Goal: Find specific page/section: Find specific page/section

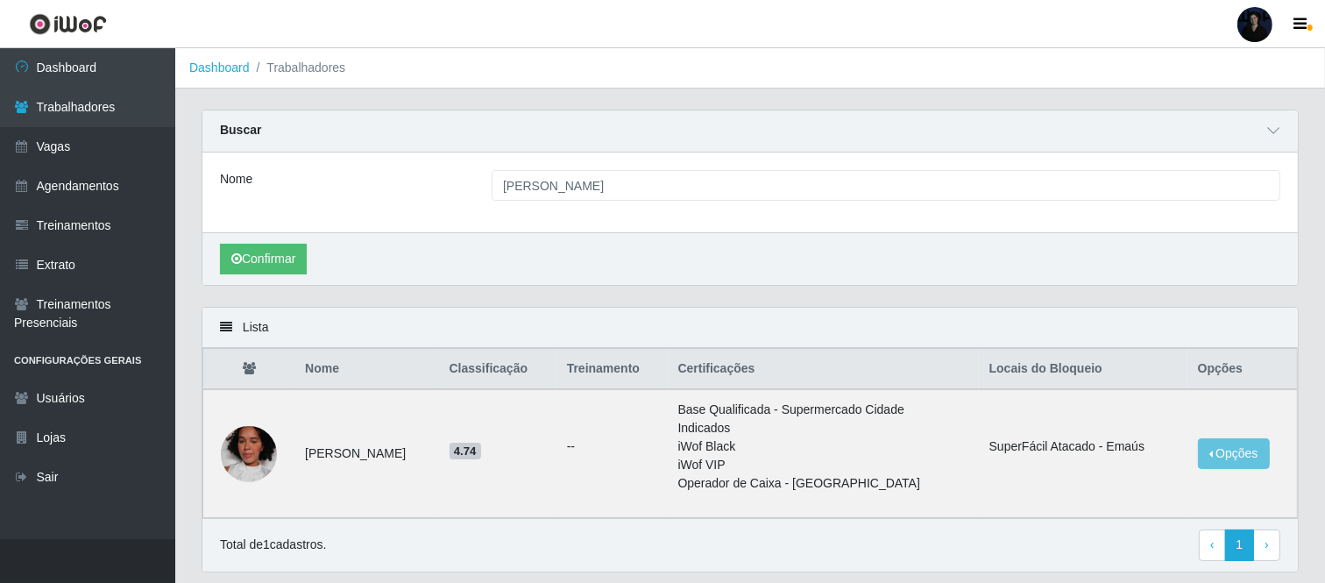
click at [1239, 18] on div at bounding box center [1254, 24] width 35 height 35
click at [1178, 134] on button "Sair" at bounding box center [1221, 136] width 158 height 36
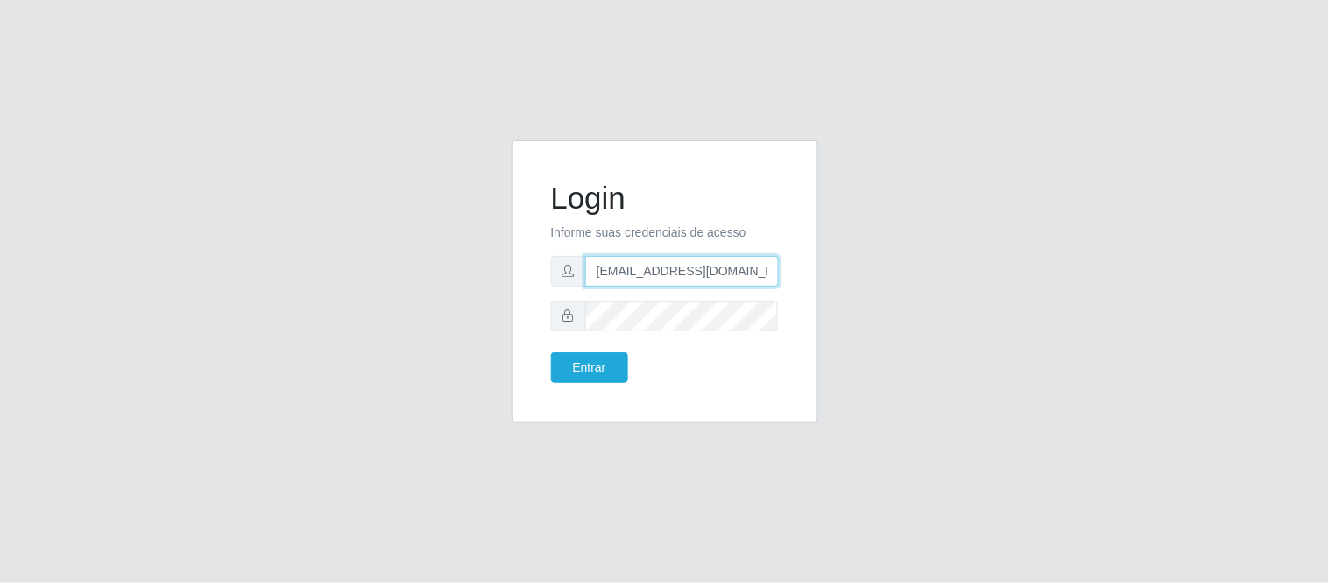
drag, startPoint x: 681, startPoint y: 270, endPoint x: 796, endPoint y: 272, distance: 114.8
click at [796, 272] on div "Login Informe suas credenciais de acesso [EMAIL_ADDRESS][DOMAIN_NAME] Entrar" at bounding box center [665, 281] width 307 height 282
type input "[EMAIL_ADDRESS][DOMAIN_NAME]"
click at [591, 366] on button "Entrar" at bounding box center [589, 367] width 77 height 31
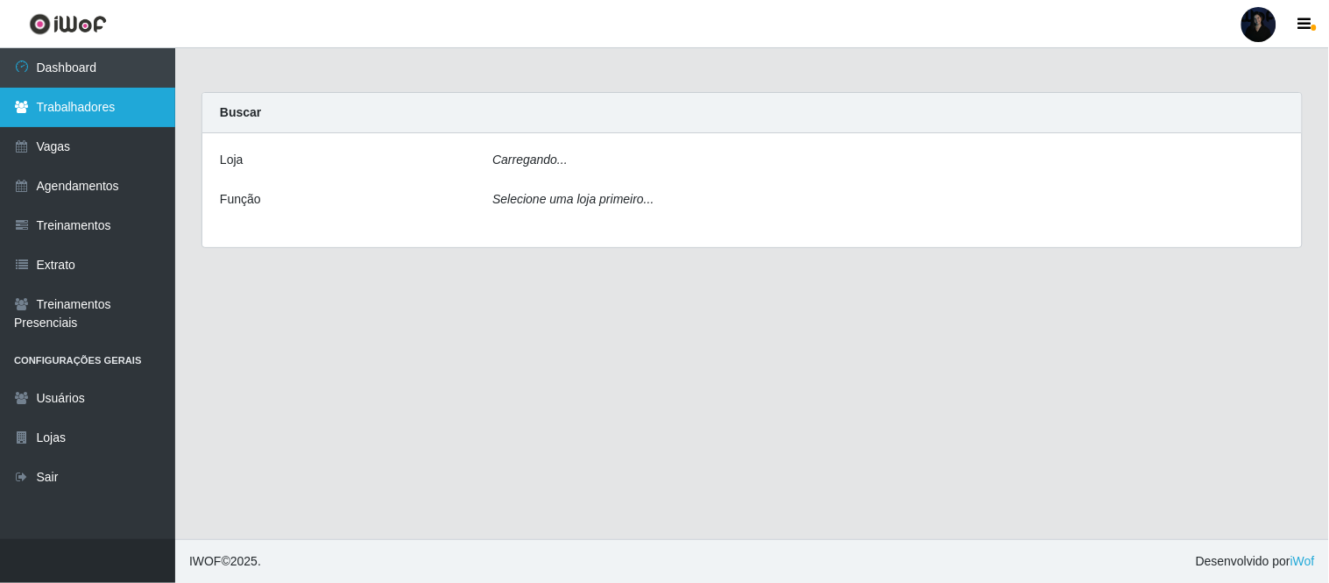
click at [75, 120] on link "Trabalhadores" at bounding box center [87, 107] width 175 height 39
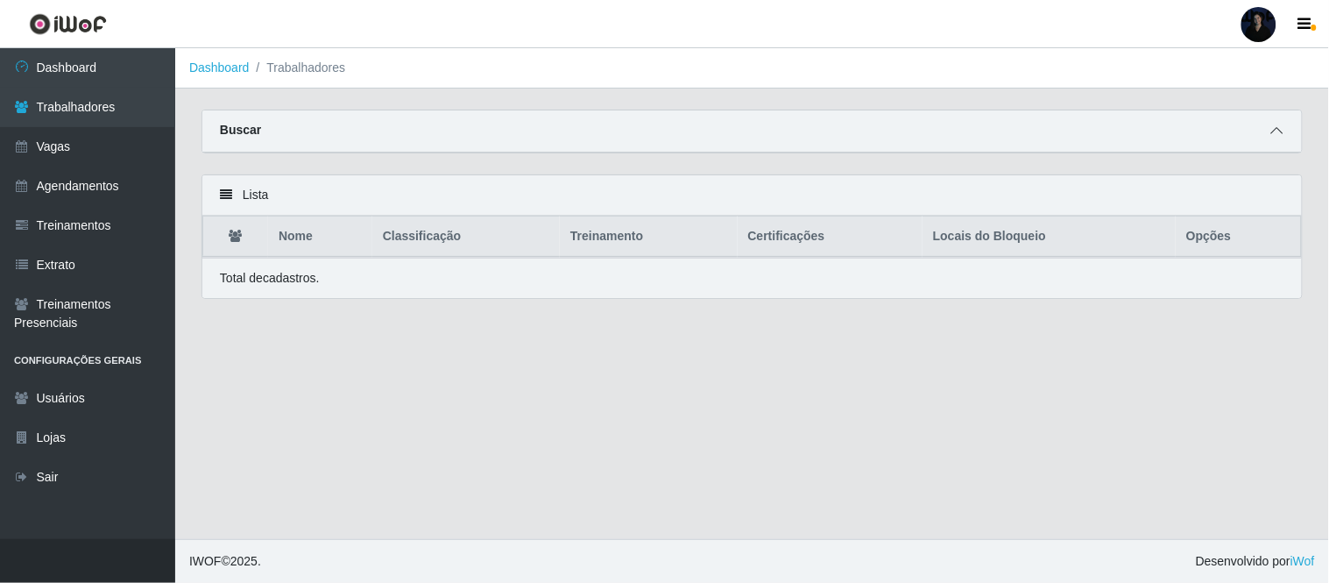
click at [1275, 131] on icon at bounding box center [1277, 130] width 12 height 12
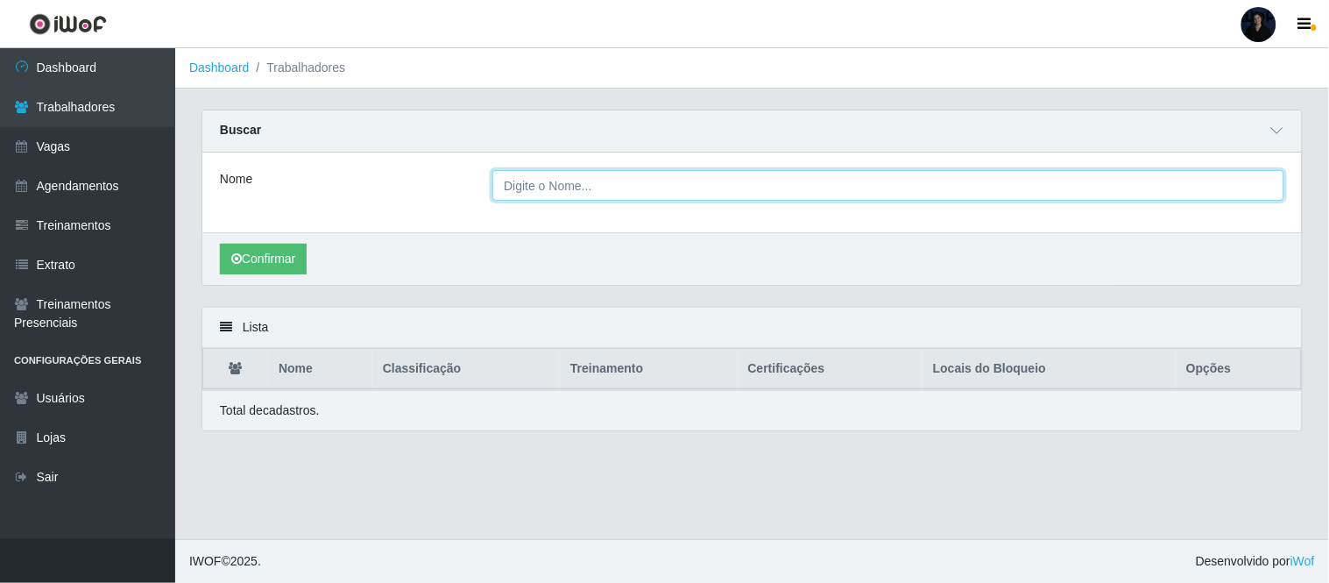
click at [647, 187] on input "Nome" at bounding box center [888, 185] width 792 height 31
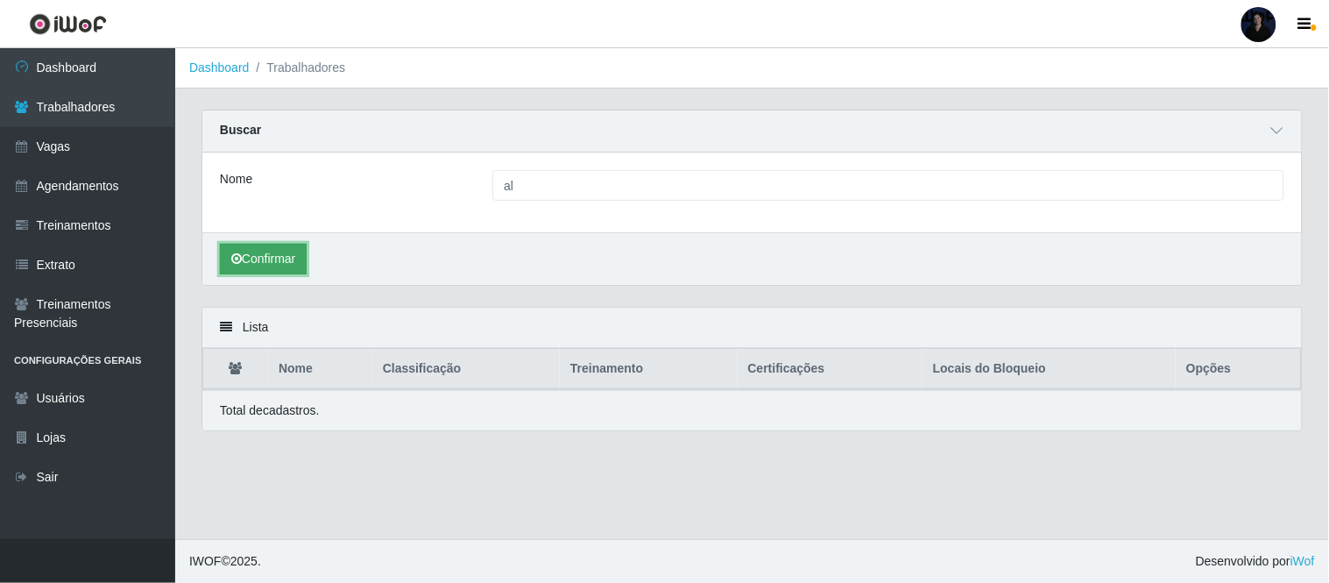
click at [246, 261] on button "Confirmar" at bounding box center [263, 259] width 87 height 31
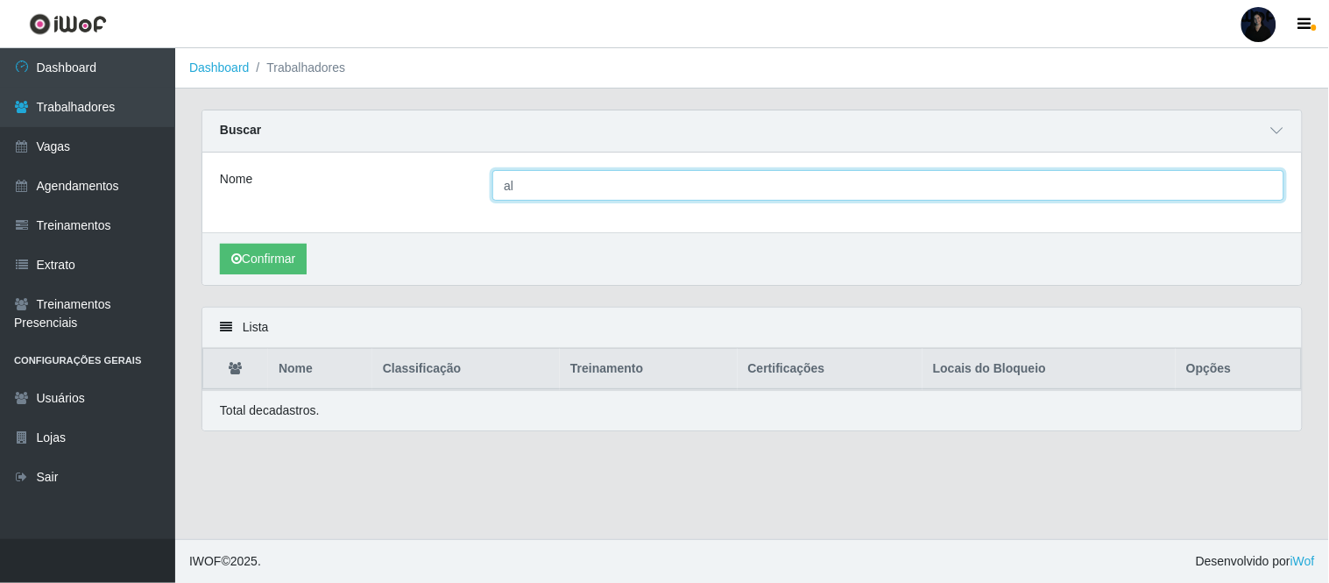
click at [553, 172] on input "al" at bounding box center [888, 185] width 792 height 31
type input "ale"
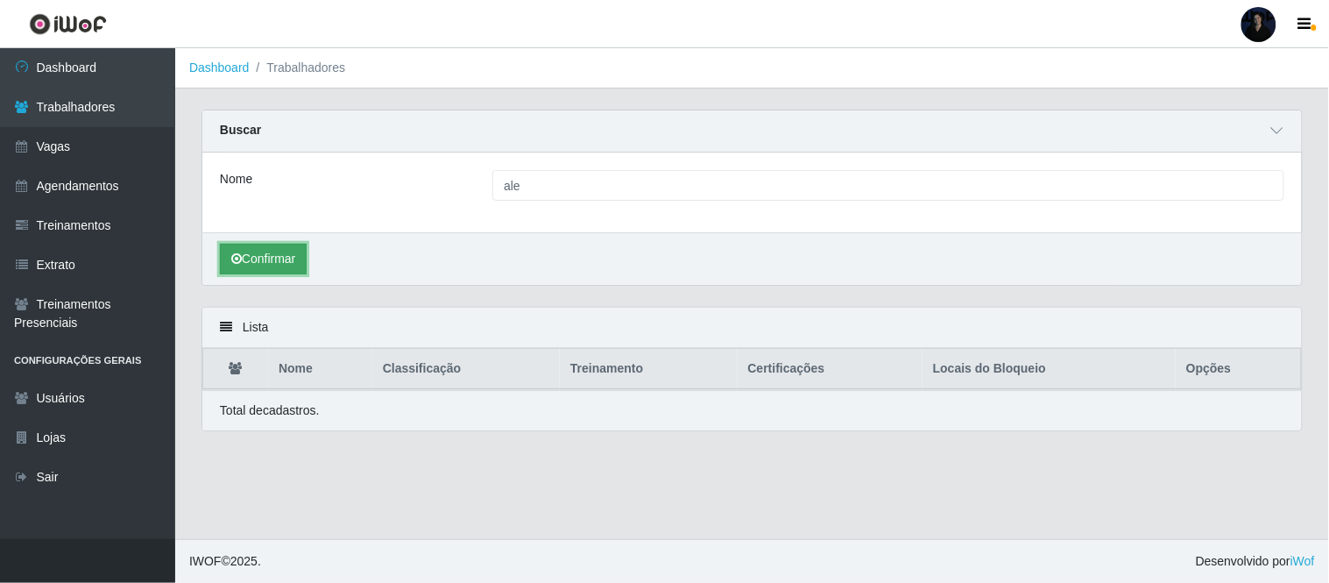
click at [286, 257] on button "Confirmar" at bounding box center [263, 259] width 87 height 31
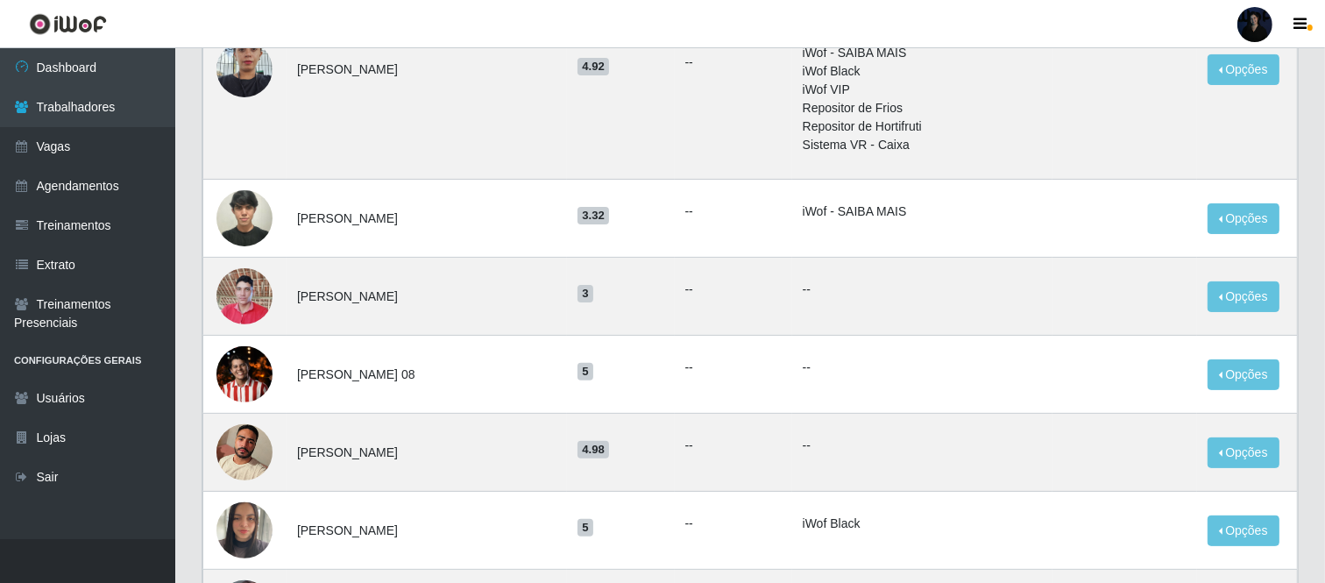
scroll to position [486, 0]
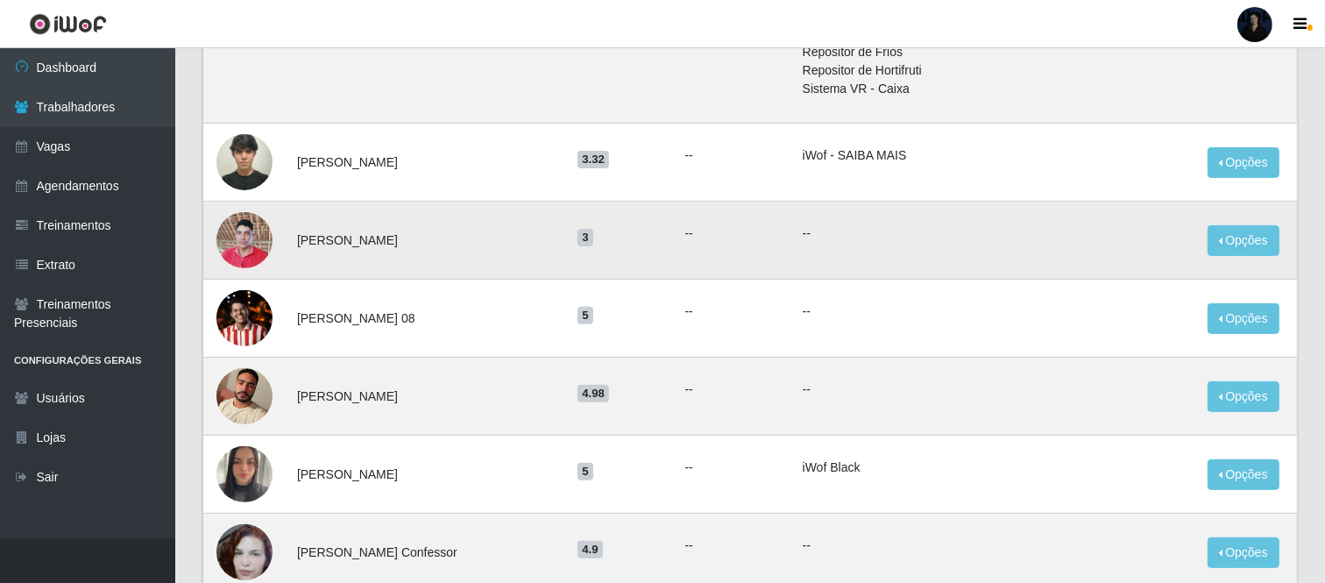
drag, startPoint x: 290, startPoint y: 239, endPoint x: 440, endPoint y: 237, distance: 149.8
click at [440, 237] on td "[PERSON_NAME]" at bounding box center [426, 241] width 280 height 78
copy td "[PERSON_NAME]"
